Goal: Register for event/course

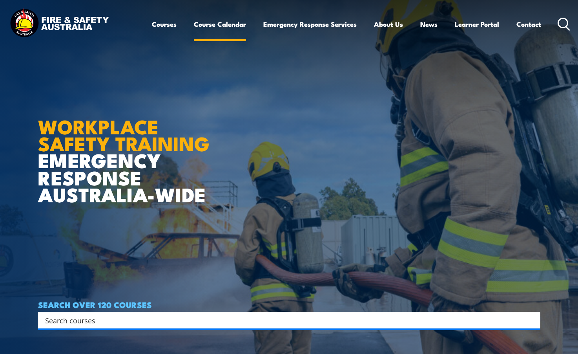
click at [220, 29] on link "Course Calendar" at bounding box center [220, 24] width 52 height 21
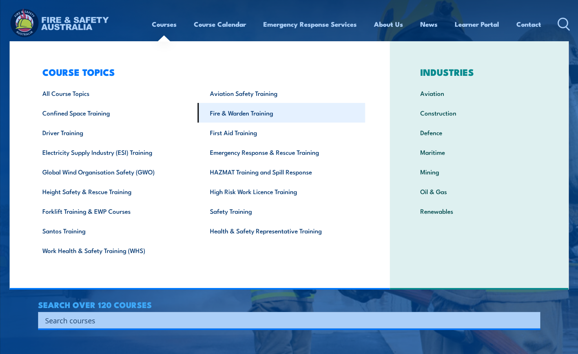
click at [246, 111] on link "Fire & Warden Training" at bounding box center [282, 113] width 168 height 20
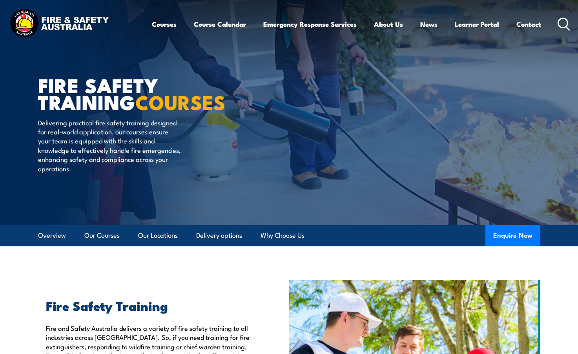
click at [52, 124] on p "Delivering practical fire safety training designed for real-world application, …" at bounding box center [109, 145] width 143 height 55
click at [64, 203] on div "FIRE SAFETY TRAINING COURSES Delivering practical fire safety training designed…" at bounding box center [135, 112] width 194 height 225
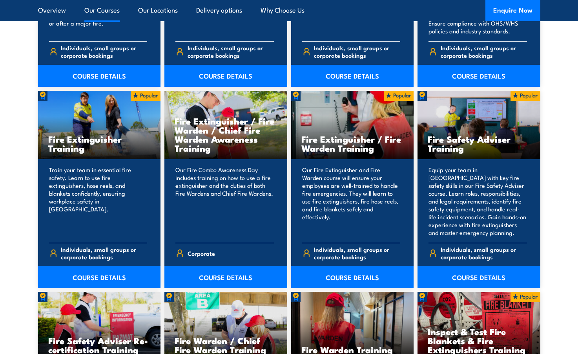
scroll to position [785, 0]
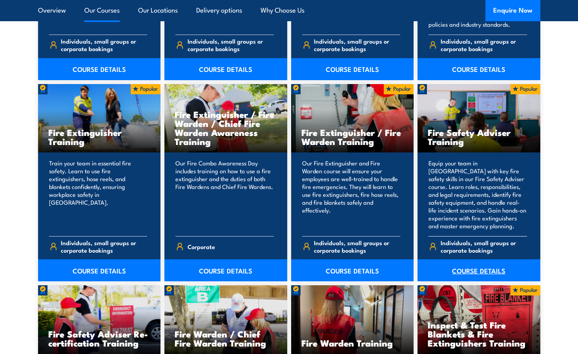
click at [483, 272] on link "COURSE DETAILS" at bounding box center [479, 270] width 123 height 22
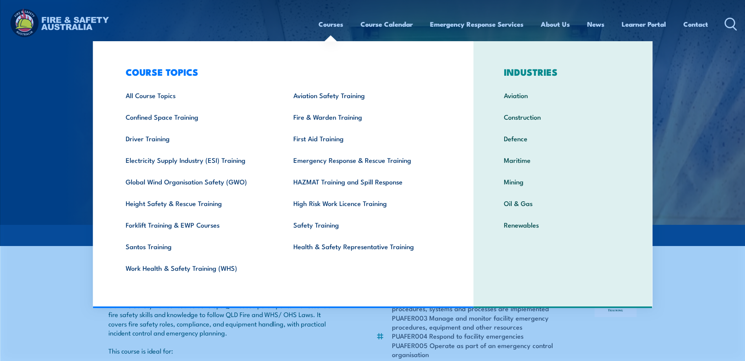
click at [322, 22] on link "Courses" at bounding box center [330, 24] width 25 height 21
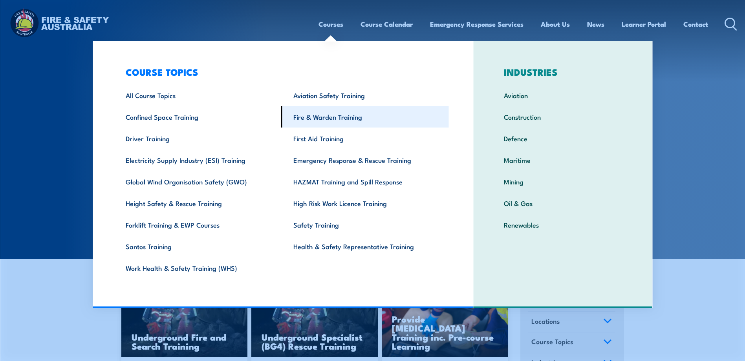
click at [335, 115] on link "Fire & Warden Training" at bounding box center [365, 117] width 168 height 22
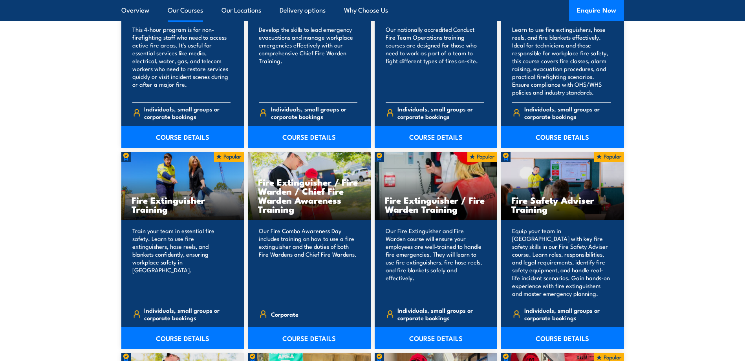
scroll to position [746, 0]
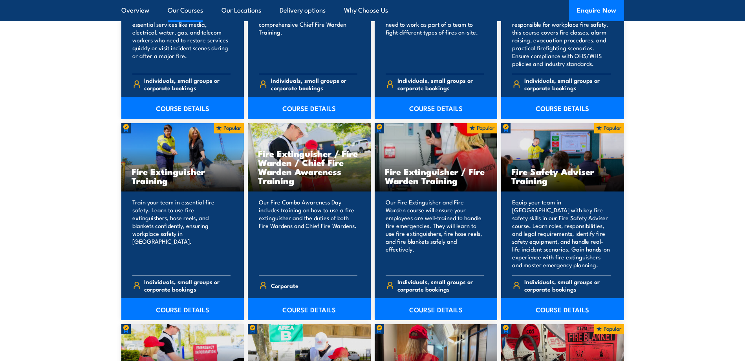
click at [170, 312] on link "COURSE DETAILS" at bounding box center [182, 309] width 123 height 22
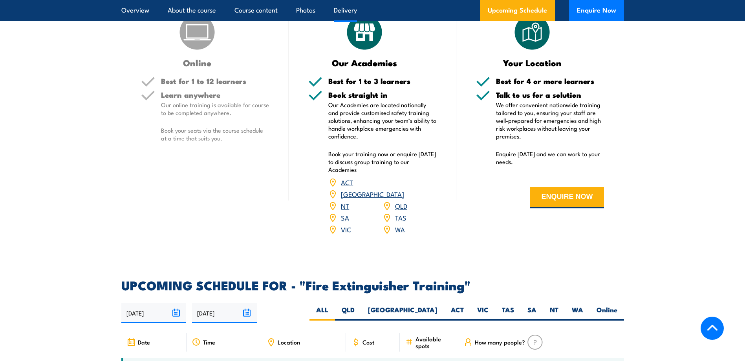
scroll to position [1020, 0]
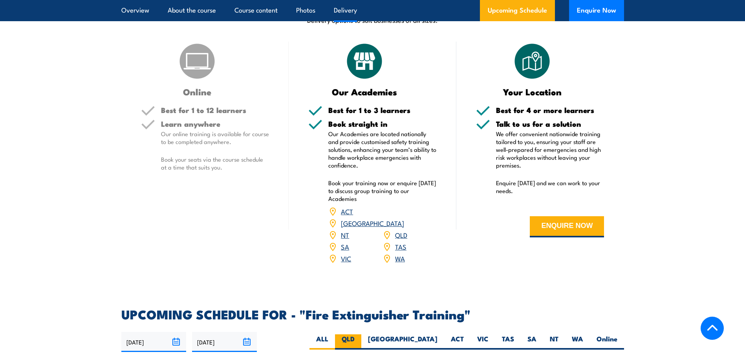
click at [361, 334] on label "QLD" at bounding box center [348, 341] width 26 height 15
click at [359, 334] on input "QLD" at bounding box center [356, 336] width 5 height 5
radio input "true"
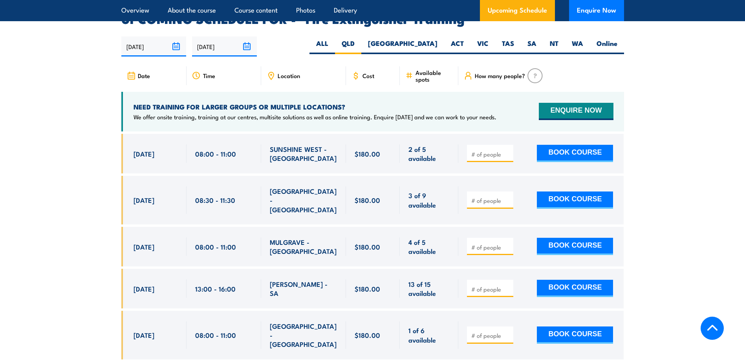
scroll to position [1334, 0]
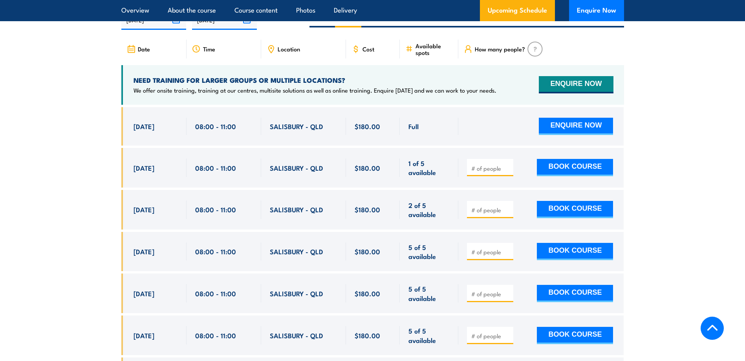
scroll to position [1356, 0]
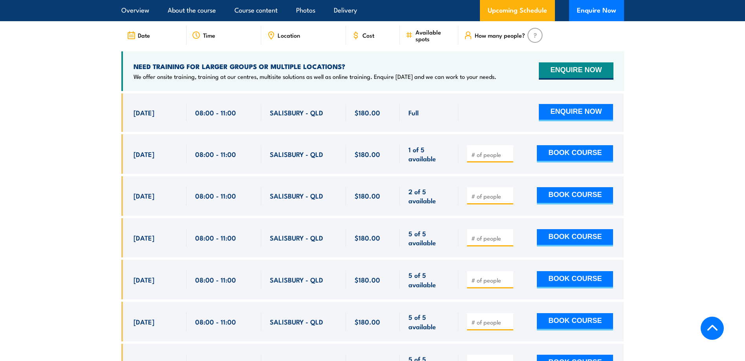
click at [476, 191] on span at bounding box center [489, 195] width 41 height 9
click at [488, 192] on input "number" at bounding box center [490, 196] width 39 height 8
type input "1"
click at [575, 187] on button "BOOK COURSE" at bounding box center [574, 195] width 76 height 17
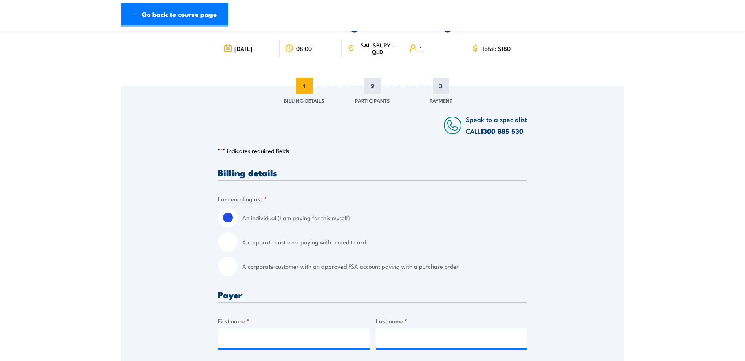
scroll to position [78, 0]
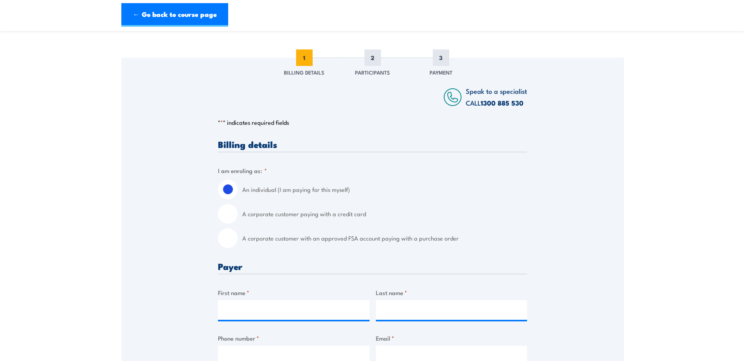
click at [233, 238] on input "A corporate customer with an approved FSA account paying with a purchase order" at bounding box center [228, 238] width 20 height 20
radio input "true"
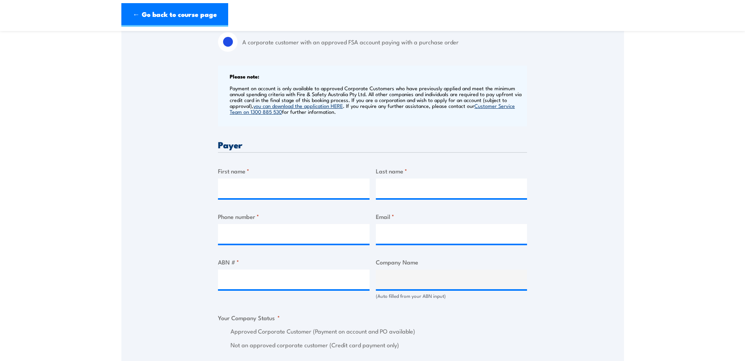
scroll to position [314, 0]
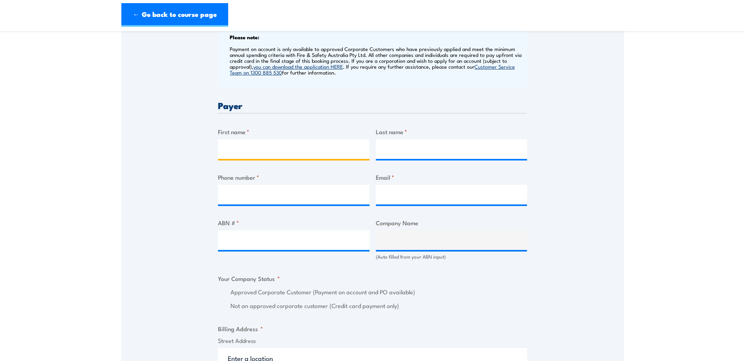
click at [292, 151] on input "First name *" at bounding box center [293, 149] width 151 height 20
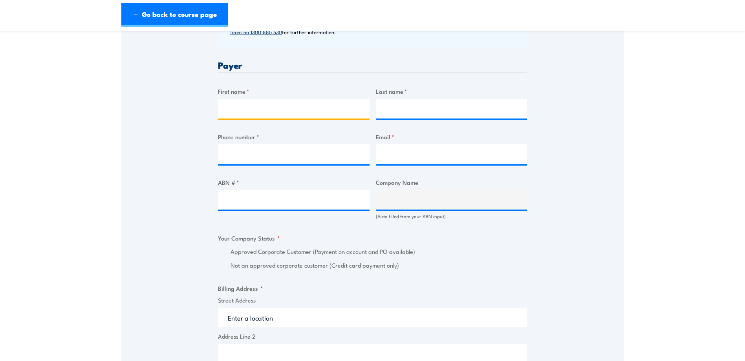
scroll to position [353, 0]
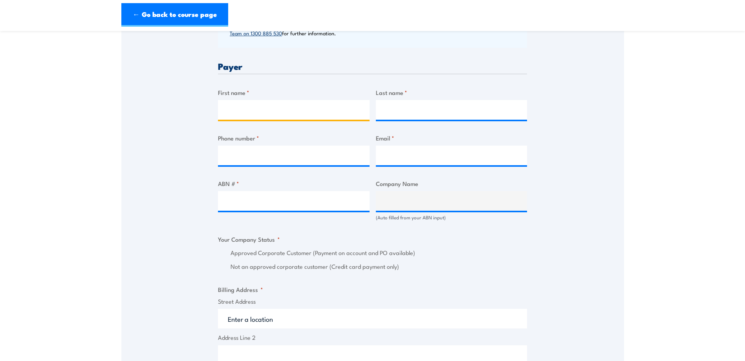
type input "S"
type input "Store"
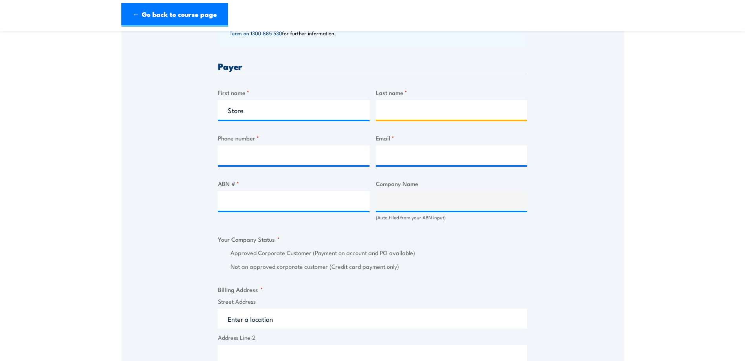
click at [413, 106] on input "Last name *" at bounding box center [451, 110] width 151 height 20
type input "Admin"
click at [266, 159] on input "Phone number *" at bounding box center [293, 156] width 151 height 20
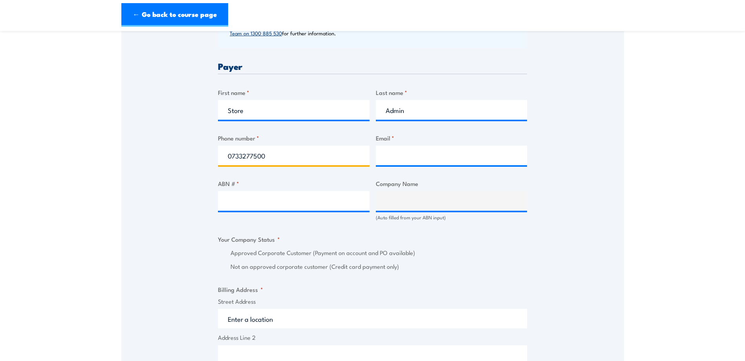
type input "0733277500"
click at [413, 150] on input "Email *" at bounding box center [451, 156] width 151 height 20
click at [433, 228] on div "Billing details I am enroling as: * An individual (I am paying for this myself)…" at bounding box center [372, 255] width 309 height 781
click at [467, 159] on input "indooroopilly@bunnings.com" at bounding box center [451, 156] width 151 height 20
type input "indooroopilly@bunnings.com.au"
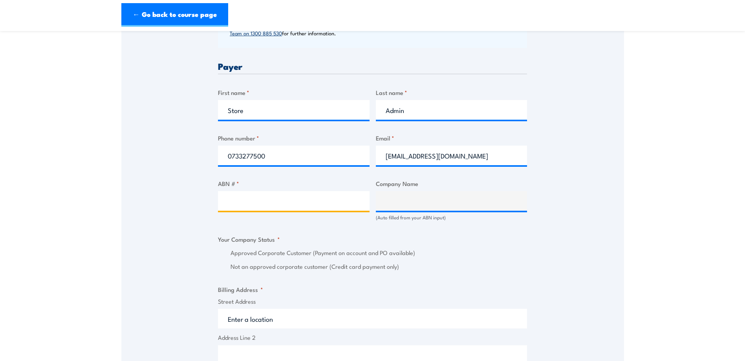
click at [235, 204] on input "ABN # *" at bounding box center [293, 201] width 151 height 20
click at [277, 202] on input "ABN # *" at bounding box center [293, 201] width 151 height 20
paste input "26 008 672 179"
type input "26 008 672 179"
click at [343, 234] on div "Billing details I am enroling as: * An individual (I am paying for this myself)…" at bounding box center [372, 255] width 309 height 781
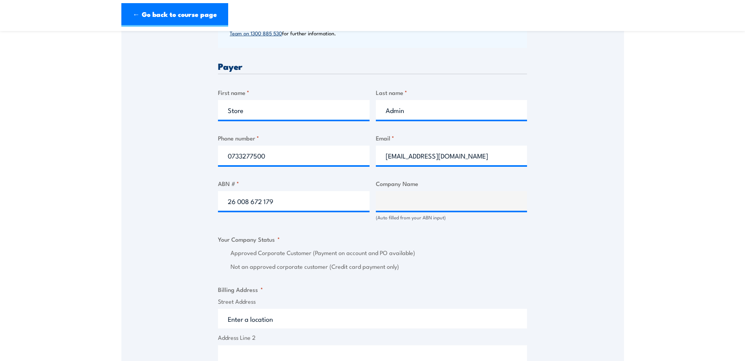
scroll to position [392, 0]
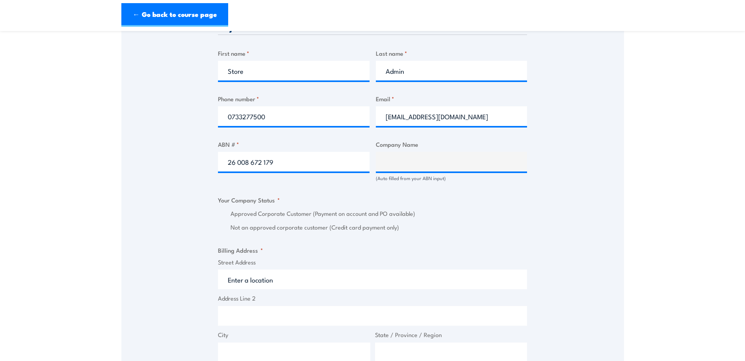
click at [287, 289] on input "Street Address" at bounding box center [372, 280] width 309 height 20
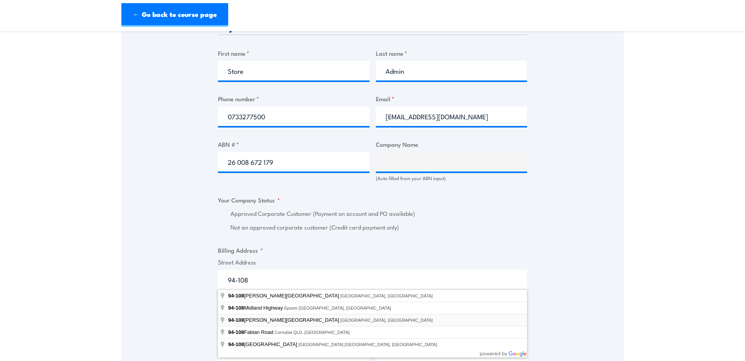
type input "94-108 Coonan Street, Indooroopilly QLD, Australia"
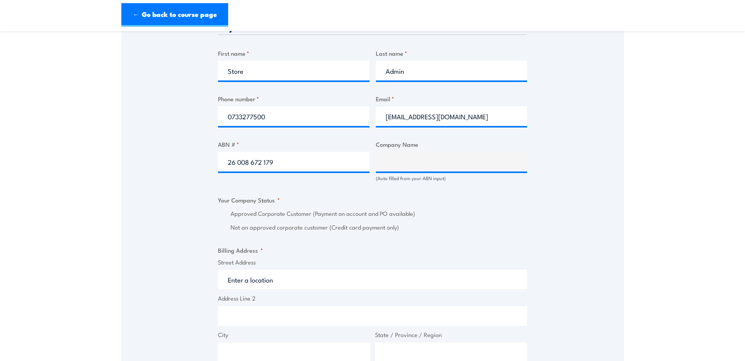
type input "94-108 Coonan St"
type input "Indooroopilly"
type input "Queensland"
type input "4068"
select select "Australia"
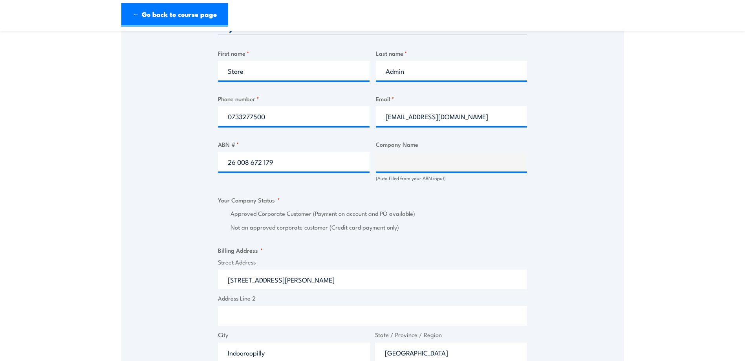
click at [323, 172] on div "26 008 672 179" at bounding box center [293, 162] width 151 height 20
click at [318, 168] on input "26 008 672 179" at bounding box center [293, 162] width 151 height 20
type input "26 008 672 179"
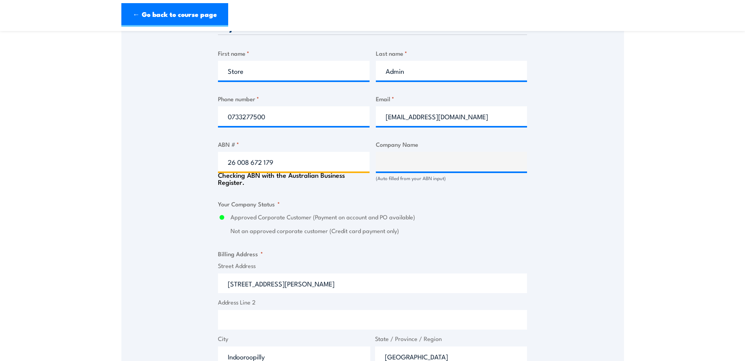
type input "BUNNINGS GROUP LIMITED"
radio input "true"
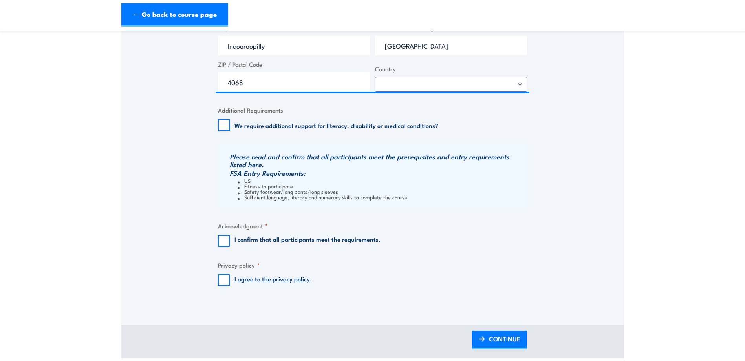
scroll to position [746, 0]
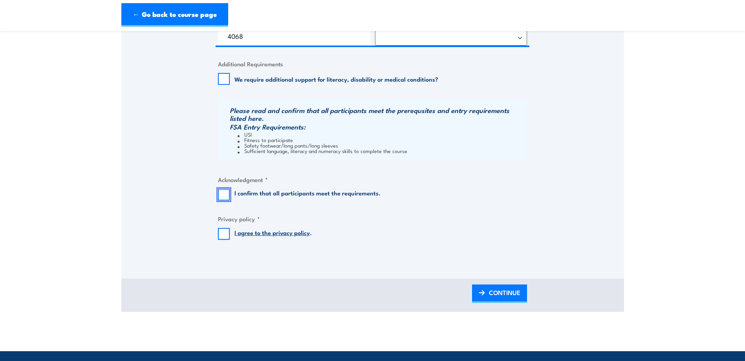
click at [224, 193] on input "I confirm that all participants meet the requirements." at bounding box center [224, 195] width 12 height 12
checkbox input "true"
click at [226, 235] on input "I agree to the privacy policy ." at bounding box center [224, 234] width 12 height 12
checkbox input "true"
click at [505, 296] on span "CONTINUE" at bounding box center [504, 292] width 31 height 21
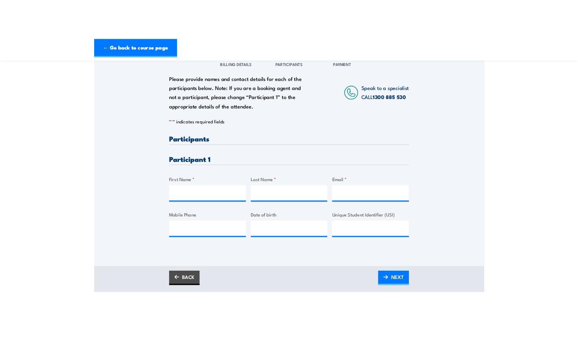
scroll to position [118, 0]
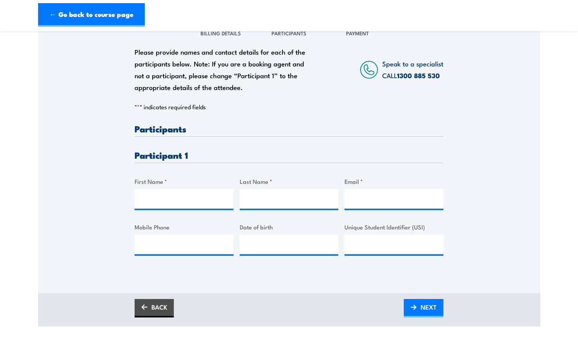
click at [367, 214] on div "Please provide names and contact details for each of the participants below. No…" at bounding box center [289, 196] width 309 height 144
click at [185, 205] on input "First Name *" at bounding box center [184, 199] width 99 height 20
type input "Gaylene"
click at [298, 202] on input "Last Name *" at bounding box center [289, 199] width 99 height 20
type input "Tanner"
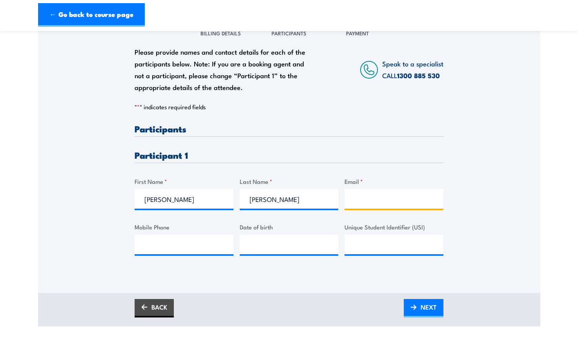
click at [371, 198] on input "Email *" at bounding box center [394, 199] width 99 height 20
click at [271, 219] on div "Please provide names and contact details for each of the participants below. No…" at bounding box center [289, 196] width 309 height 144
click at [186, 245] on input "Mobile Phone" at bounding box center [184, 244] width 99 height 20
paste input "433184761"
click at [146, 238] on input "433184761" at bounding box center [184, 244] width 99 height 20
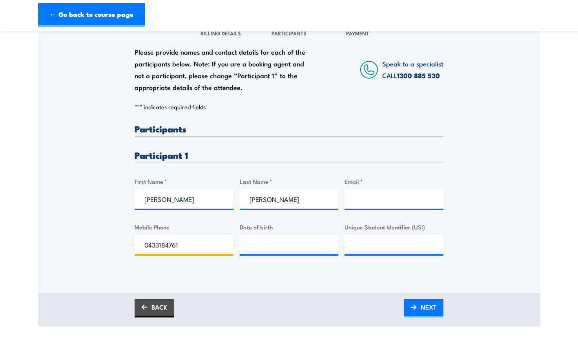
type input "0433184761"
click at [266, 241] on input "__/__/____" at bounding box center [289, 244] width 99 height 20
type input "06/08/1975"
drag, startPoint x: 400, startPoint y: 225, endPoint x: 400, endPoint y: 233, distance: 8.2
click at [400, 225] on label "Unique Student Identifier (USI)" at bounding box center [394, 226] width 99 height 9
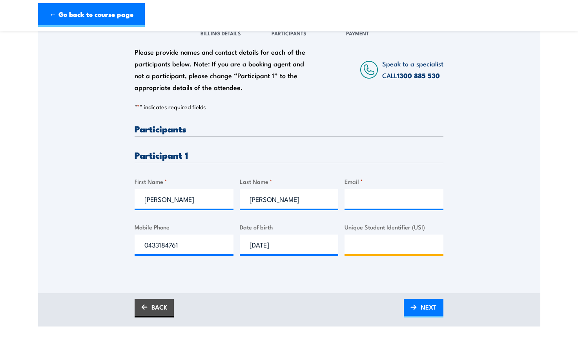
click at [400, 234] on input "Unique Student Identifier (USI)" at bounding box center [394, 244] width 99 height 20
click at [394, 251] on input "Unique Student Identifier (USI)" at bounding box center [394, 244] width 99 height 20
paste input "CJ2UCGWBAG"
type input "CJ2UCGWBAG"
click at [372, 206] on input "Email *" at bounding box center [394, 199] width 99 height 20
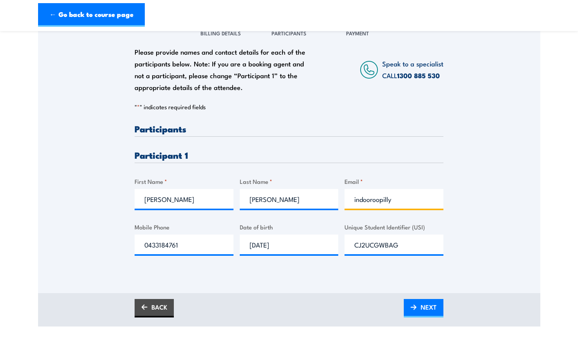
drag, startPoint x: 402, startPoint y: 197, endPoint x: 299, endPoint y: 201, distance: 102.9
click at [301, 201] on div "Please provide names and contact details for each of the participants below. No…" at bounding box center [289, 196] width 309 height 144
type input "IndooroopillyMgr@bunnings.com.au"
click at [414, 237] on input "CJ2UCGWBAG" at bounding box center [394, 244] width 99 height 20
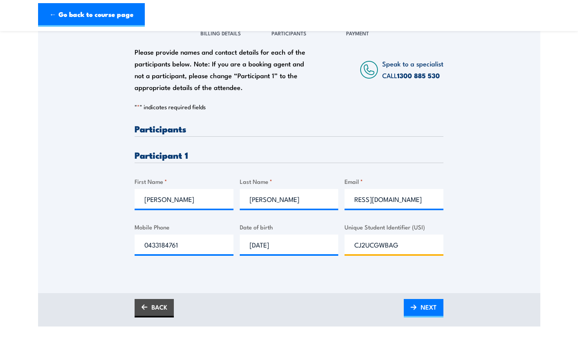
scroll to position [0, 0]
click at [403, 245] on input "CJ2UCGWBAG" at bounding box center [394, 244] width 99 height 20
click at [431, 308] on span "NEXT" at bounding box center [429, 306] width 16 height 21
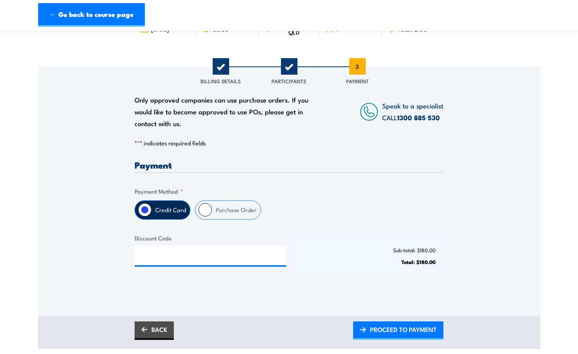
scroll to position [78, 0]
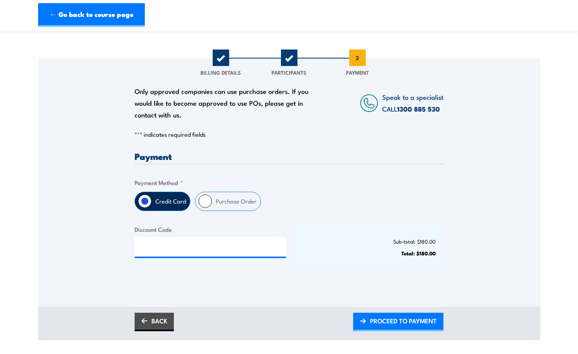
click at [227, 207] on label "Purchase Order" at bounding box center [236, 201] width 49 height 18
click at [212, 207] on input "Purchase Order" at bounding box center [205, 200] width 13 height 13
radio input "true"
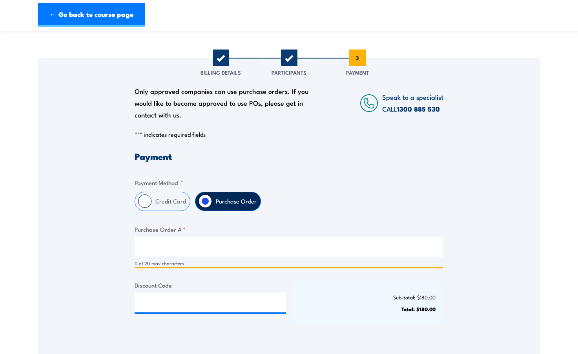
click at [159, 252] on input "Purchase Order # *" at bounding box center [289, 247] width 309 height 20
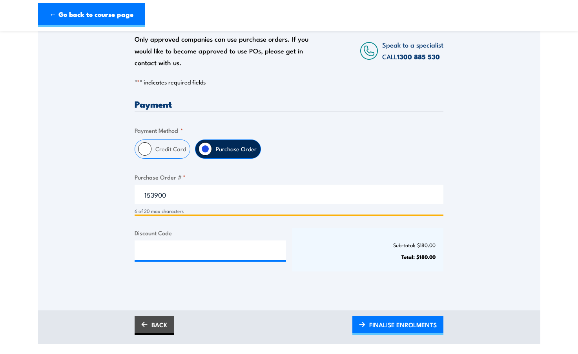
scroll to position [196, 0]
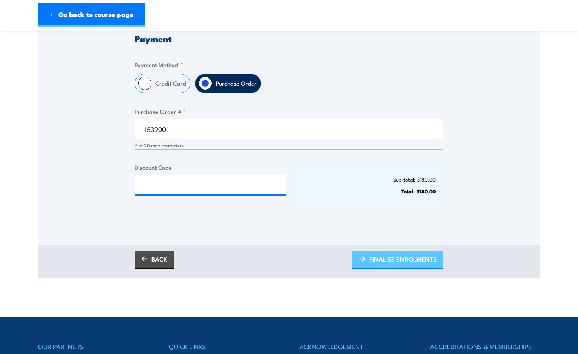
type input "153900"
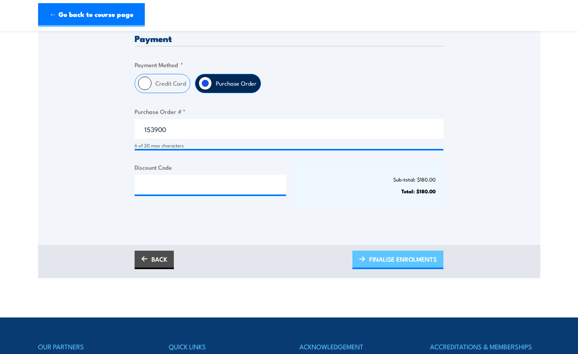
click at [384, 257] on span "FINALISE ENROLMENTS" at bounding box center [403, 258] width 68 height 21
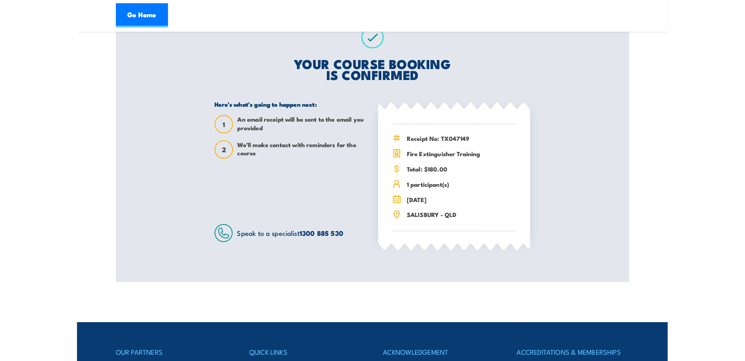
scroll to position [157, 0]
